Goal: Information Seeking & Learning: Learn about a topic

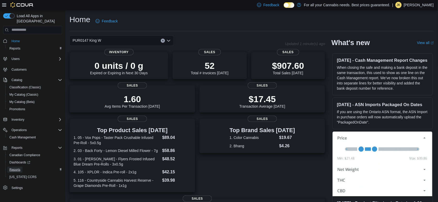
click at [22, 167] on link "Reports" at bounding box center [14, 170] width 15 height 6
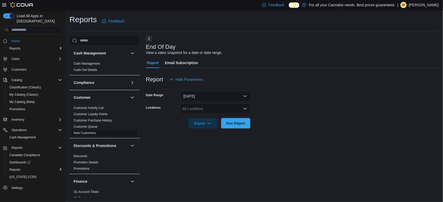
click at [91, 132] on link "New Customers" at bounding box center [85, 133] width 22 height 4
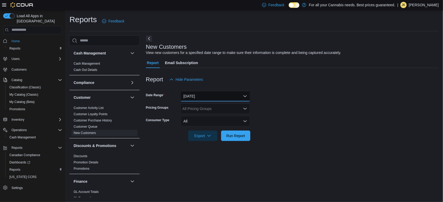
click at [207, 98] on button "[DATE]" at bounding box center [215, 96] width 70 height 10
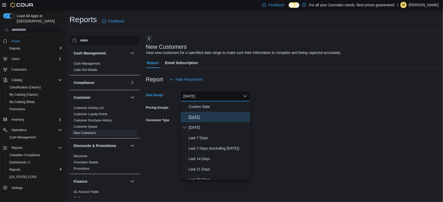
click at [209, 117] on span "[DATE]" at bounding box center [218, 117] width 59 height 6
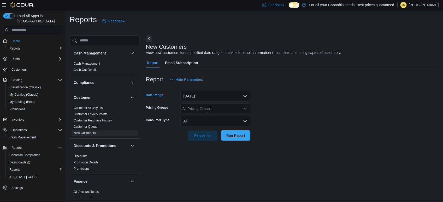
click at [240, 132] on span "Run Report" at bounding box center [235, 135] width 23 height 10
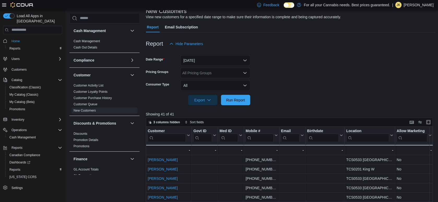
scroll to position [33, 0]
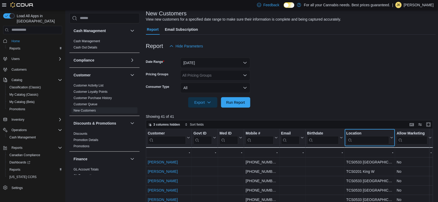
click at [374, 140] on input "search" at bounding box center [367, 140] width 43 height 8
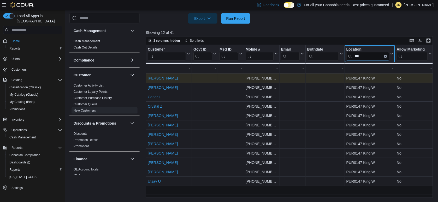
type input "***"
click at [171, 81] on div "Alejandro R" at bounding box center [169, 78] width 42 height 6
click at [187, 79] on div "Alejandro R" at bounding box center [169, 78] width 42 height 6
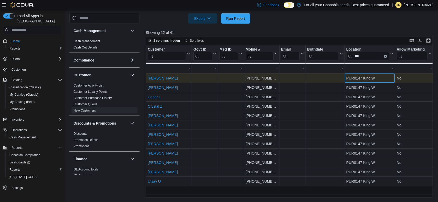
click at [346, 80] on div "PUR0147 King W" at bounding box center [369, 78] width 47 height 6
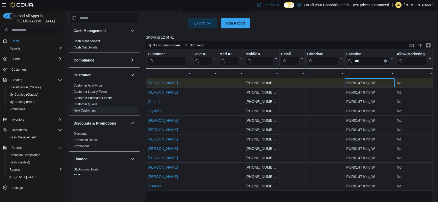
scroll to position [111, 0]
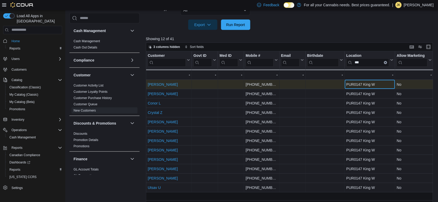
click at [346, 80] on div "PUR0147 King W - Location, column 7, row 1" at bounding box center [370, 84] width 50 height 9
click at [370, 85] on div "PUR0147 King W" at bounding box center [369, 84] width 47 height 6
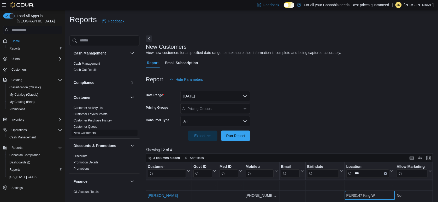
scroll to position [335, 0]
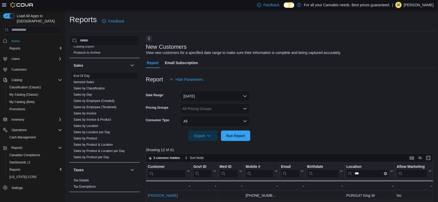
click at [86, 76] on link "End Of Day" at bounding box center [82, 76] width 16 height 4
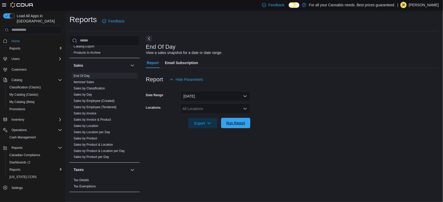
click at [243, 127] on span "Run Report" at bounding box center [235, 123] width 23 height 10
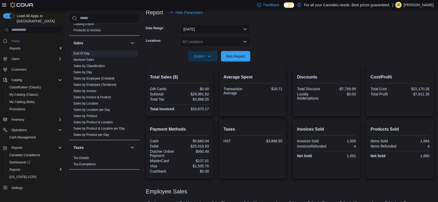
scroll to position [67, 0]
click at [223, 39] on div "All Locations" at bounding box center [215, 41] width 70 height 10
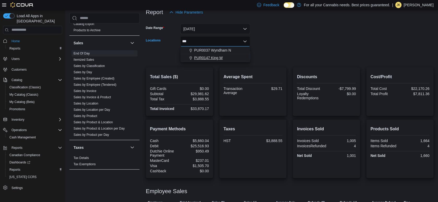
type input "***"
click at [223, 57] on div "PUR0147 King W" at bounding box center [215, 57] width 64 height 5
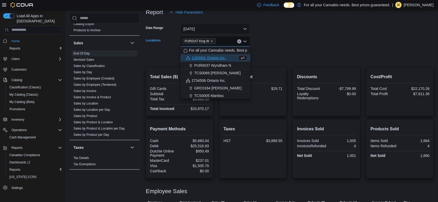
click at [286, 58] on form "Date Range Today Locations PUR0147 King W Combo box. Selected. PUR0147 King W. …" at bounding box center [290, 39] width 288 height 44
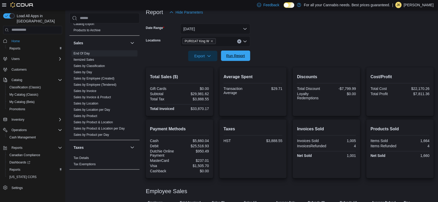
click at [247, 54] on button "Run Report" at bounding box center [235, 56] width 29 height 10
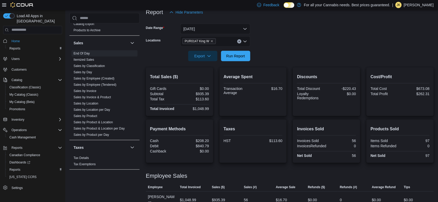
drag, startPoint x: 344, startPoint y: 41, endPoint x: 316, endPoint y: 39, distance: 27.4
click at [316, 39] on form "Date Range Today Locations PUR0147 King W Export Run Report" at bounding box center [290, 39] width 288 height 44
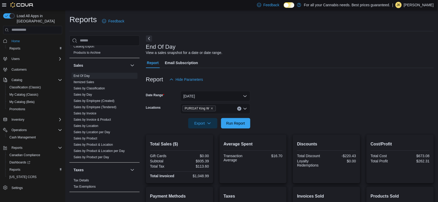
click at [19, 6] on img at bounding box center [21, 4] width 23 height 5
click at [17, 5] on img at bounding box center [21, 4] width 23 height 5
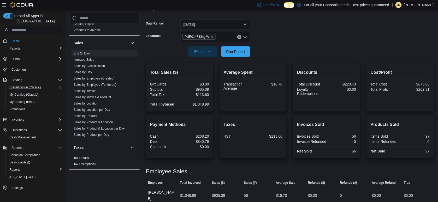
scroll to position [72, 0]
click at [16, 39] on span "Home" at bounding box center [15, 41] width 8 height 4
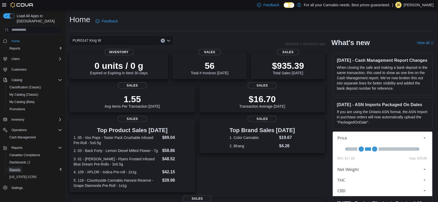
click at [16, 168] on span "Reports" at bounding box center [14, 170] width 11 height 4
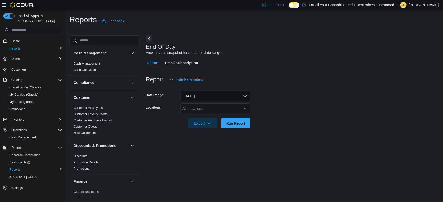
click at [219, 94] on button "Today" at bounding box center [215, 96] width 70 height 10
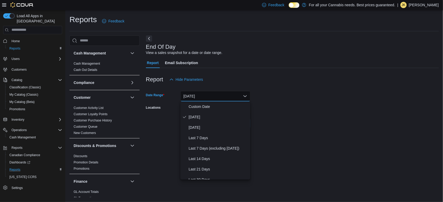
click at [334, 100] on form "Date Range Today Locations All Locations Export Run Report" at bounding box center [292, 107] width 293 height 44
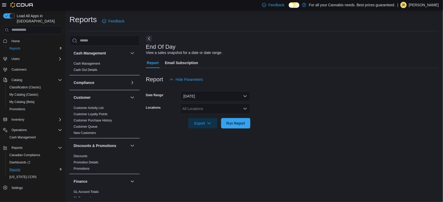
click at [234, 106] on div "All Locations" at bounding box center [215, 109] width 70 height 10
type input "***"
click at [233, 118] on div "PUR0147 King W" at bounding box center [215, 117] width 64 height 5
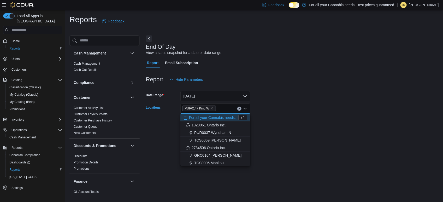
click at [288, 107] on form "Date Range Today Locations PUR0147 King W Combo box. Selected. PUR0147 King W. …" at bounding box center [292, 107] width 293 height 44
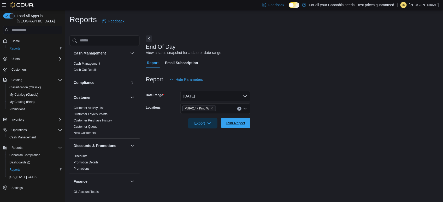
click at [242, 120] on span "Run Report" at bounding box center [235, 123] width 23 height 10
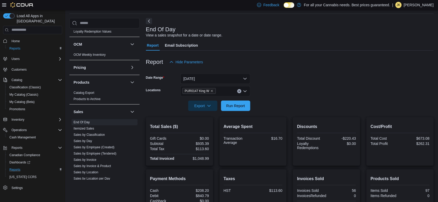
scroll to position [335, 0]
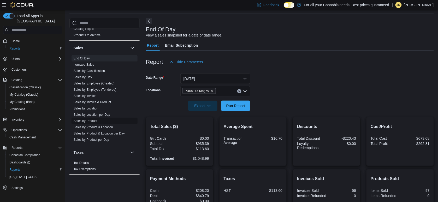
click at [91, 120] on link "Sales by Product" at bounding box center [86, 121] width 24 height 4
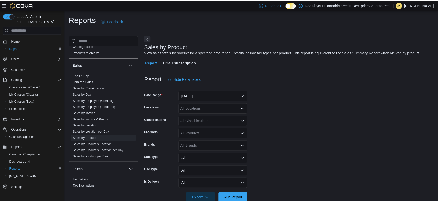
scroll to position [12, 0]
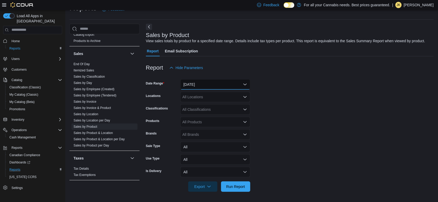
click at [215, 87] on button "Yesterday" at bounding box center [215, 84] width 70 height 10
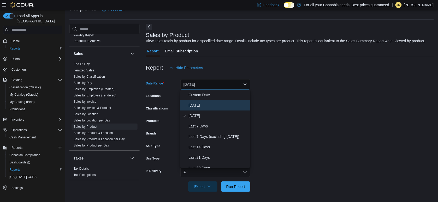
click at [212, 105] on span "Today" at bounding box center [218, 105] width 59 height 6
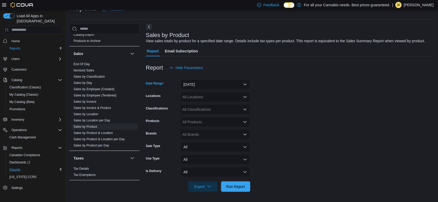
click at [218, 98] on div "All Locations" at bounding box center [215, 97] width 70 height 10
type input "***"
click at [222, 108] on span "PUR0147 King W" at bounding box center [208, 105] width 29 height 5
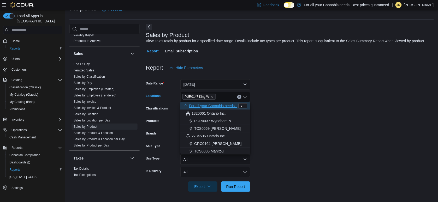
click at [283, 97] on form "Date Range Today Locations PUR0147 King W Combo box. Selected. PUR0147 King W. …" at bounding box center [290, 132] width 288 height 119
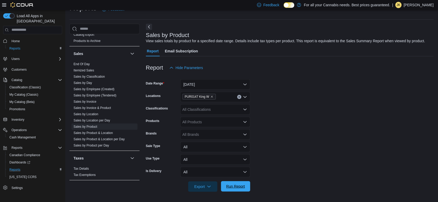
click at [234, 189] on span "Run Report" at bounding box center [235, 186] width 23 height 10
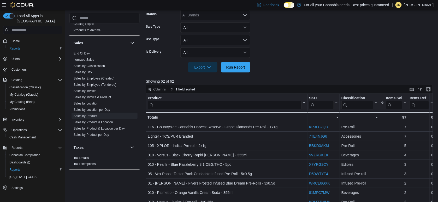
scroll to position [133, 0]
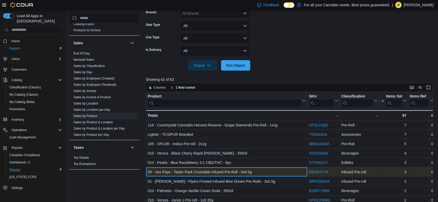
click at [265, 170] on div "05 - Vox Pops - Taster Pack Crushable Infused Pre-Roll - 5x0.5g" at bounding box center [227, 172] width 158 height 6
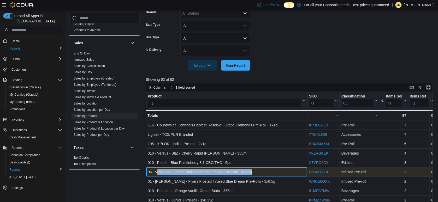
drag, startPoint x: 156, startPoint y: 172, endPoint x: 256, endPoint y: 170, distance: 100.5
click at [256, 170] on div "05 - Vox Pops - Taster Pack Crushable Infused Pre-Roll - 5x0.5g" at bounding box center [227, 172] width 158 height 6
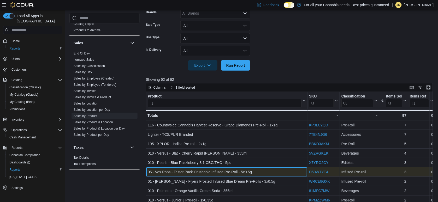
click at [256, 170] on div "05 - Vox Pops - Taster Pack Crushable Infused Pre-Roll - 5x0.5g" at bounding box center [227, 172] width 158 height 6
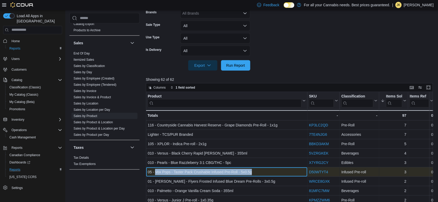
drag, startPoint x: 156, startPoint y: 171, endPoint x: 255, endPoint y: 175, distance: 99.5
click at [255, 175] on div "05 - Vox Pops - Taster Pack Crushable Infused Pre-Roll - 5x0.5g - Product, colu…" at bounding box center [226, 171] width 161 height 9
copy div "Vox Pops - Taster Pack Crushable Infused Pre-Roll - 5x0.5g"
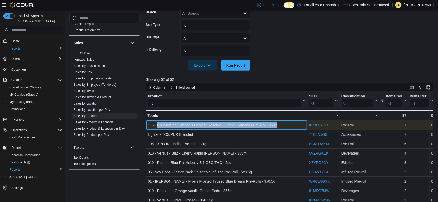
drag, startPoint x: 296, startPoint y: 125, endPoint x: 157, endPoint y: 123, distance: 138.8
click at [157, 123] on div "116 - Countryside Cannabis Harvest Reserve - Grape Diamonds Pre-Roll - 1x1g" at bounding box center [227, 125] width 158 height 6
copy div "Countryside Cannabis Harvest Reserve - Grape Diamonds Pre-Roll - 1x1g"
